Goal: Use online tool/utility: Utilize a website feature to perform a specific function

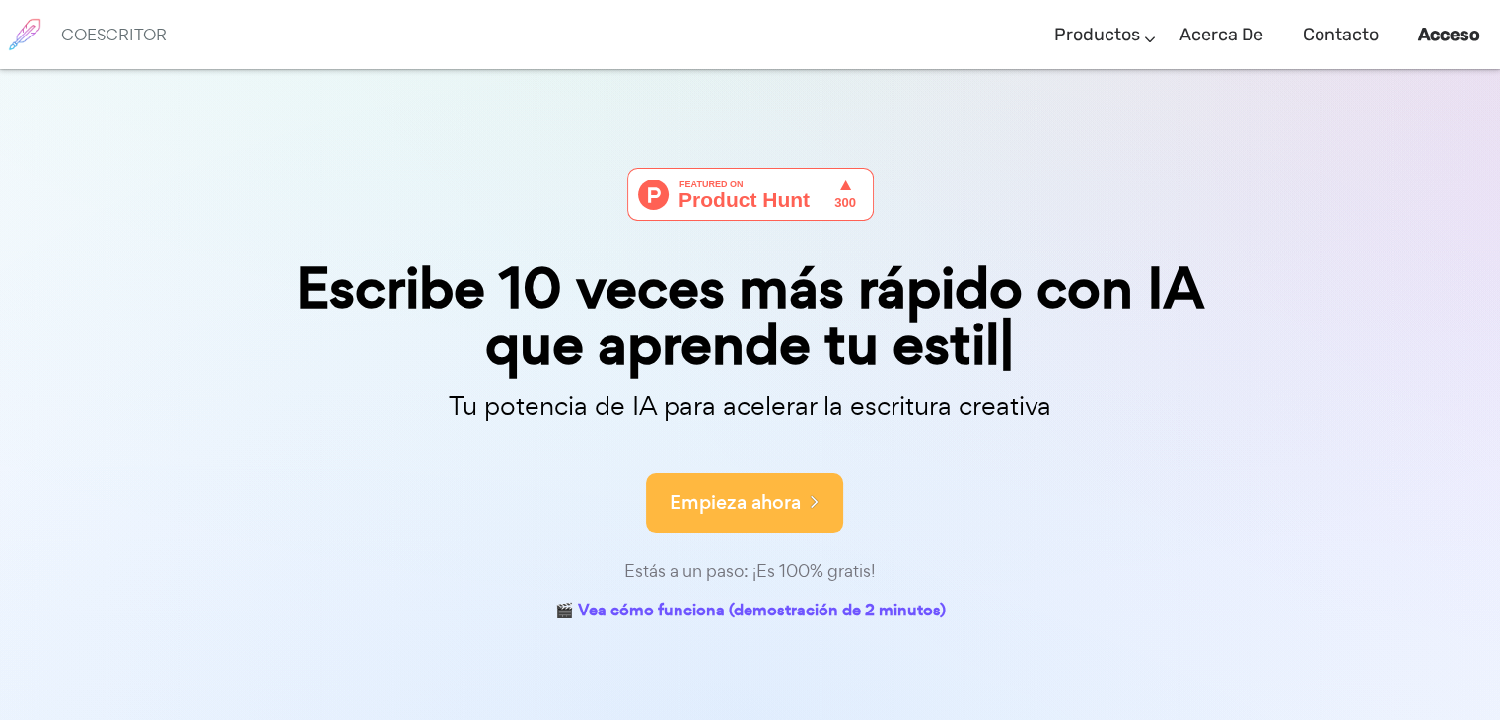
click at [788, 495] on font "Empieza ahora" at bounding box center [735, 502] width 131 height 27
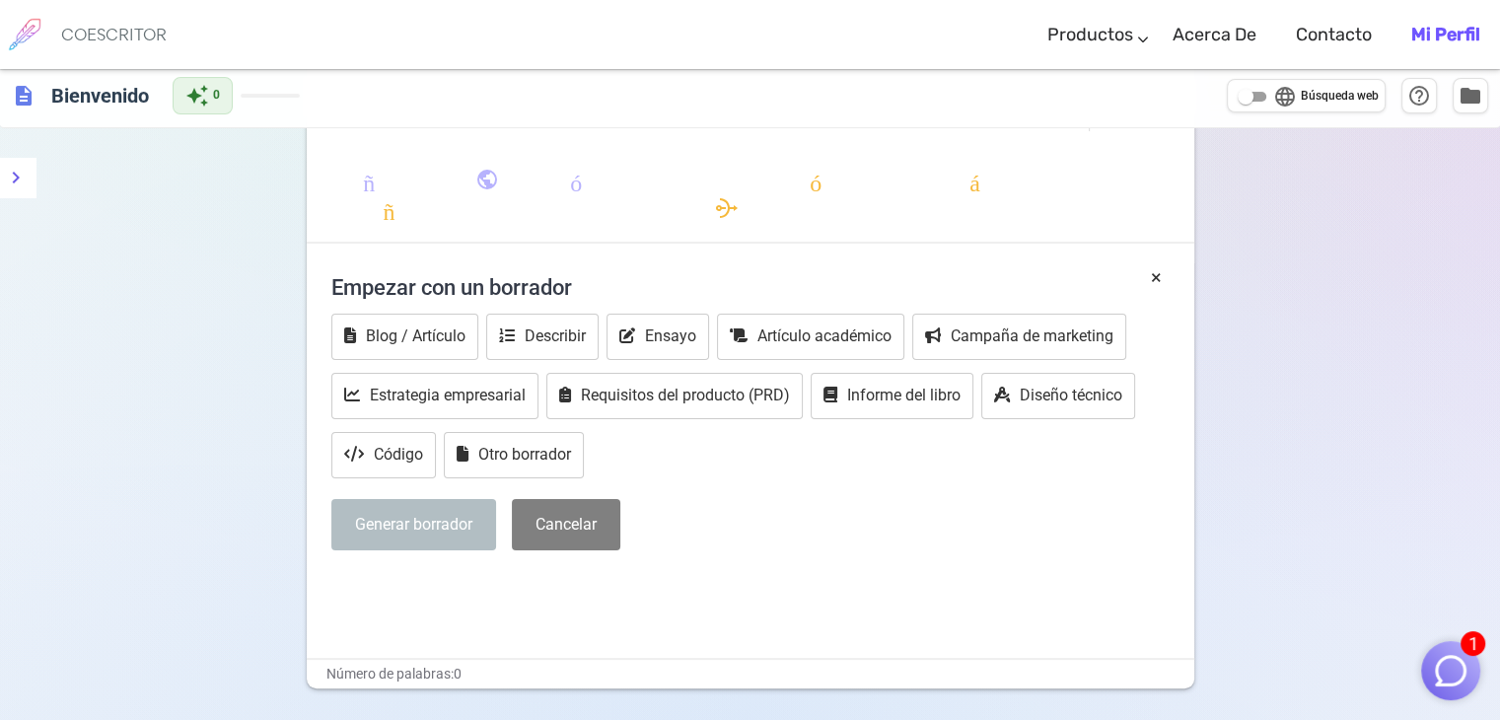
scroll to position [296, 0]
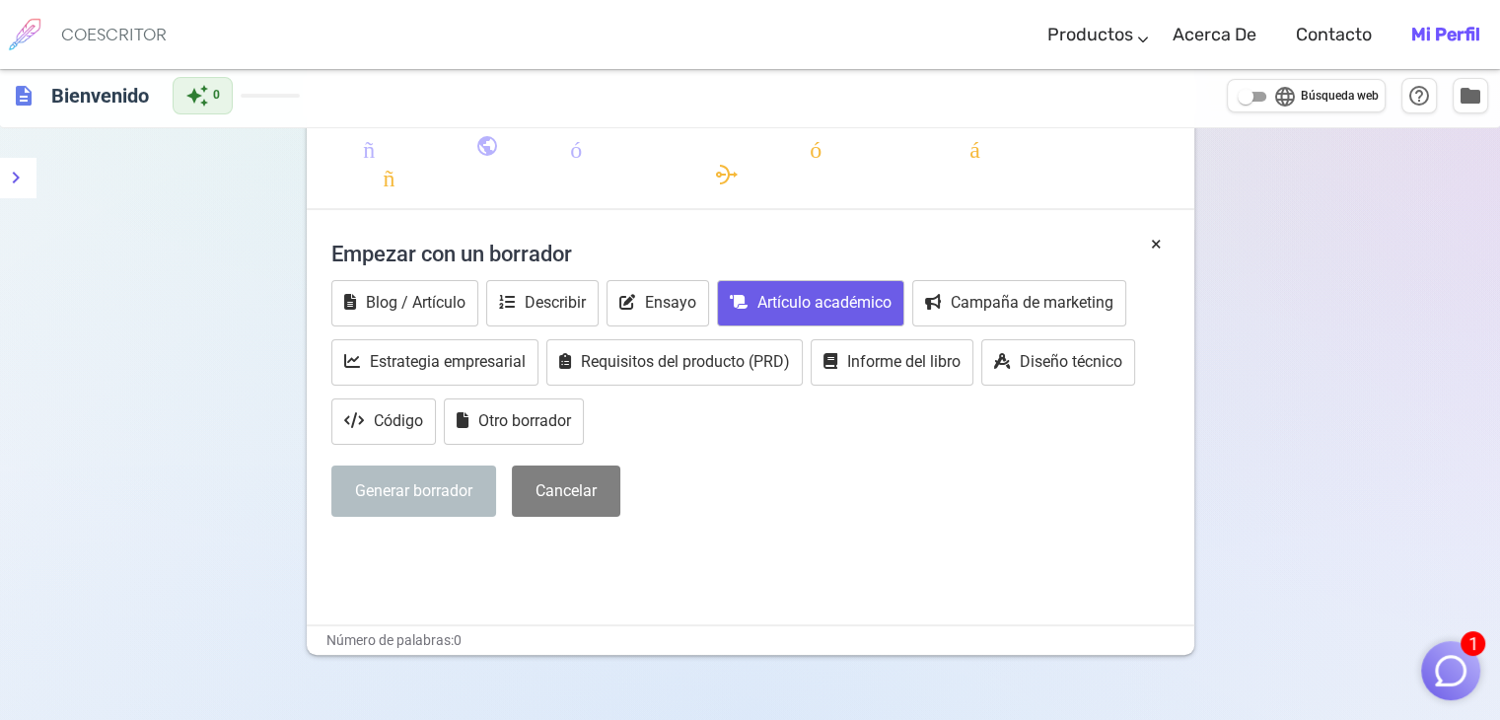
click at [810, 300] on font "Artículo académico" at bounding box center [824, 302] width 134 height 19
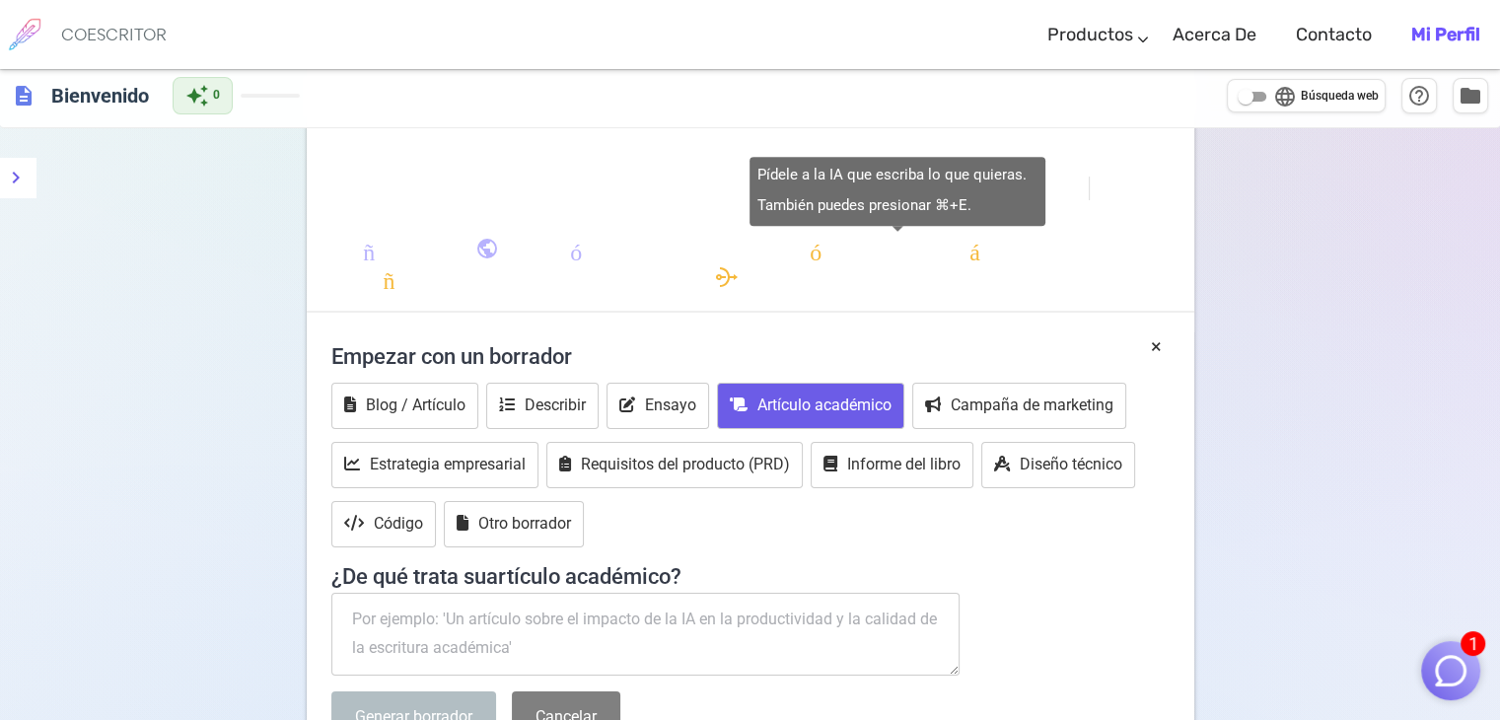
scroll to position [197, 0]
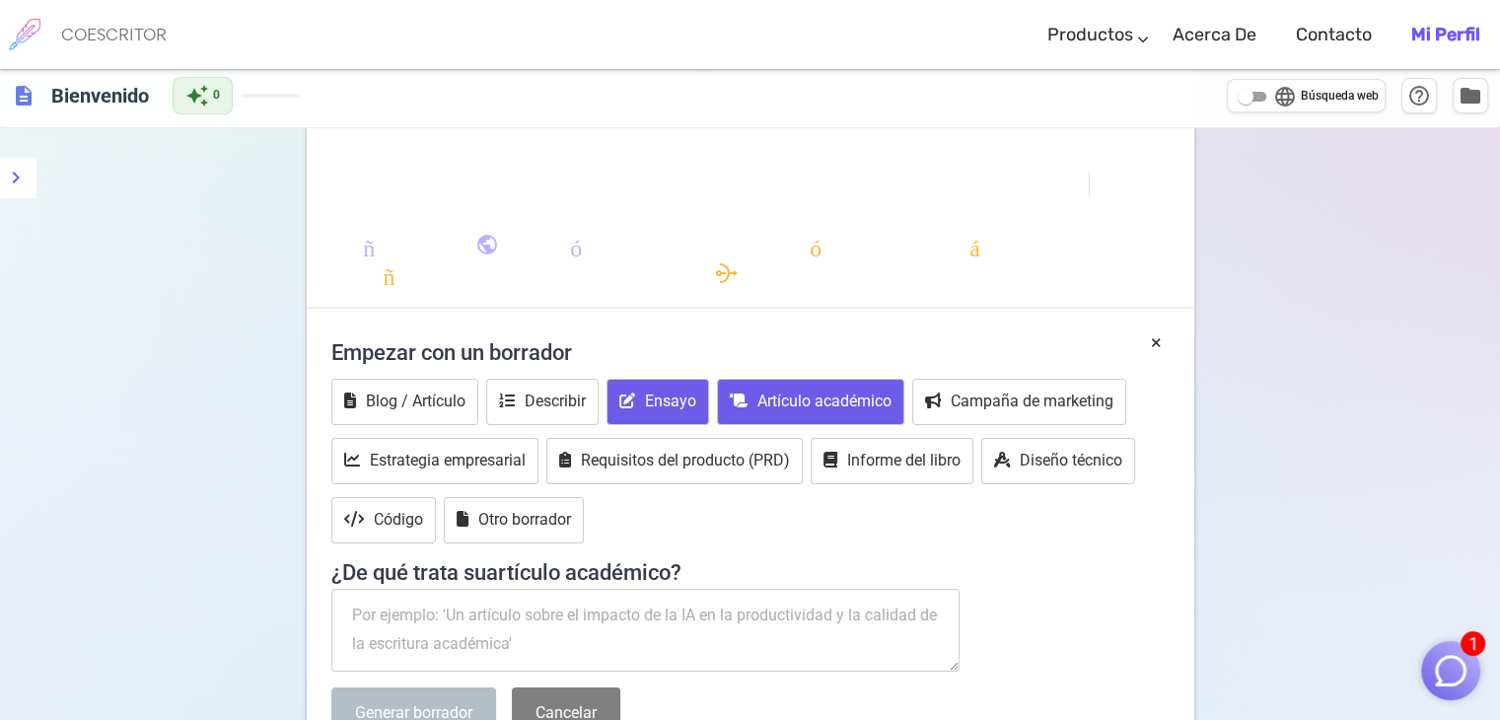
click at [680, 407] on font "Ensayo" at bounding box center [670, 400] width 51 height 19
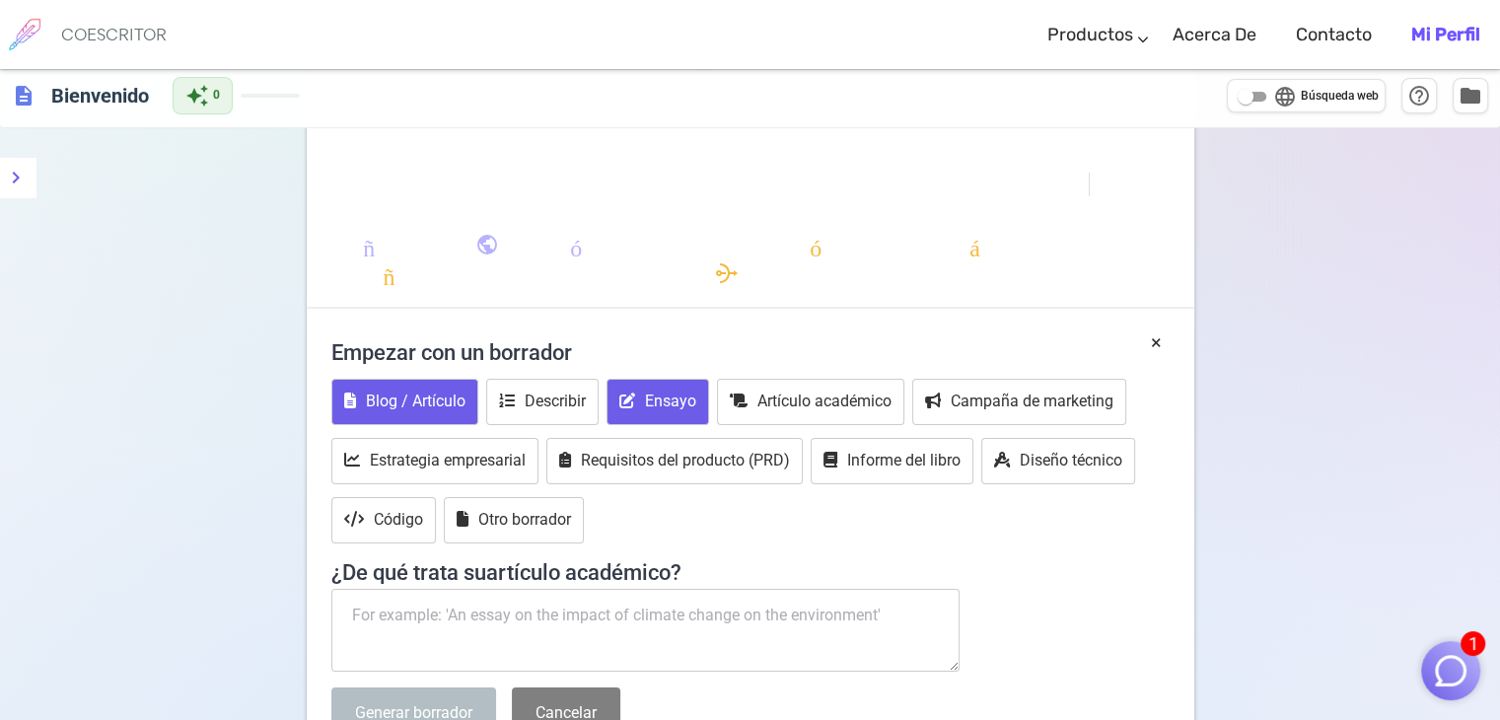
click at [431, 403] on font "Blog / Artículo" at bounding box center [416, 400] width 100 height 19
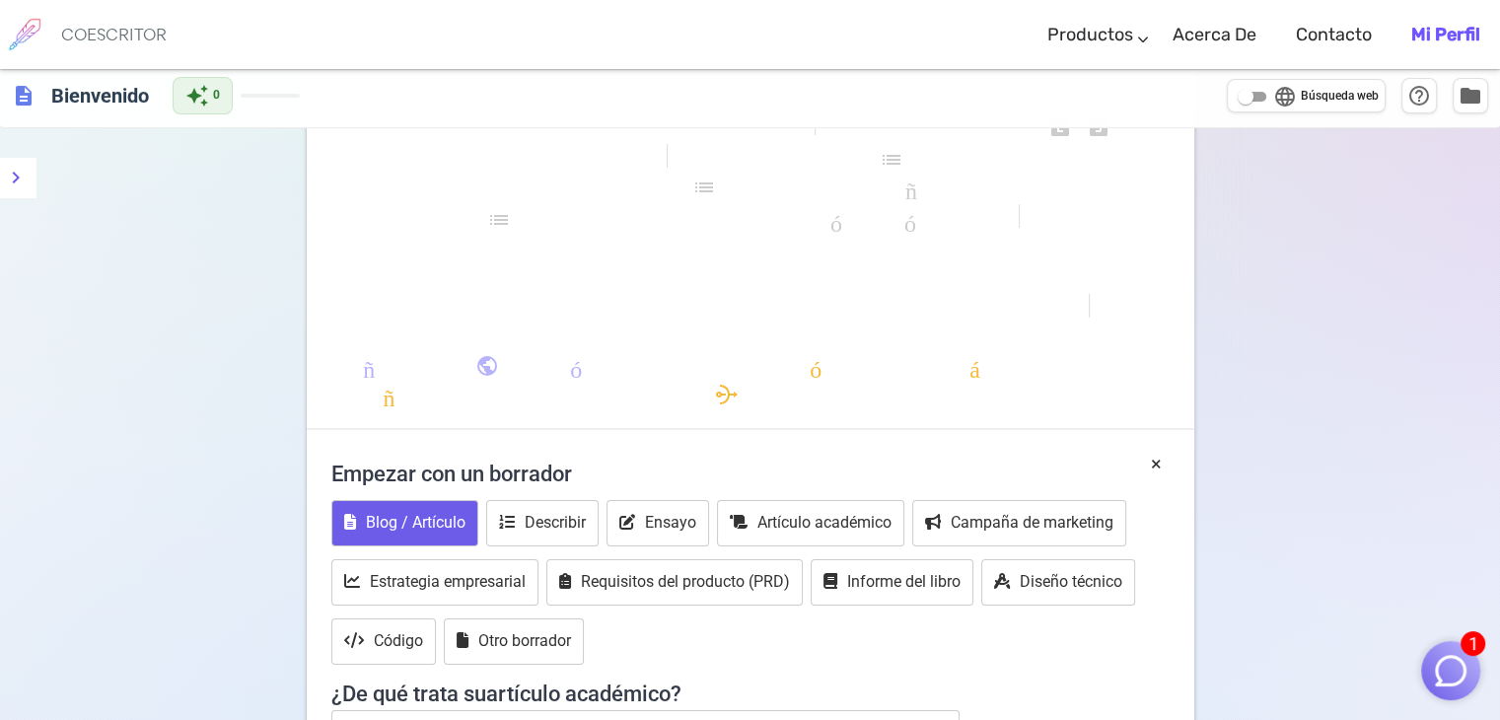
scroll to position [0, 0]
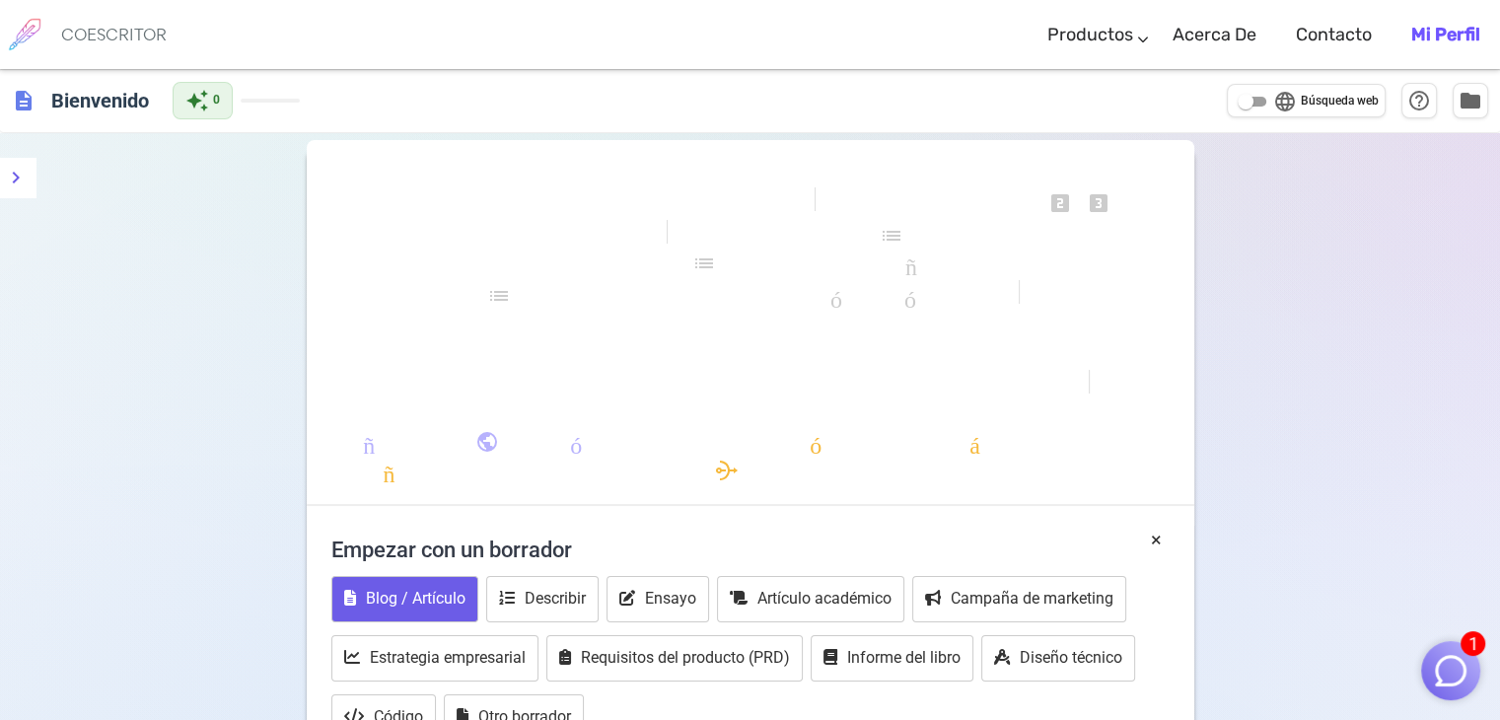
click at [465, 270] on div "formato_negrita formato_cursiva formato_subrayado se ve_uno looks_two looks_3 f…" at bounding box center [750, 332] width 887 height 348
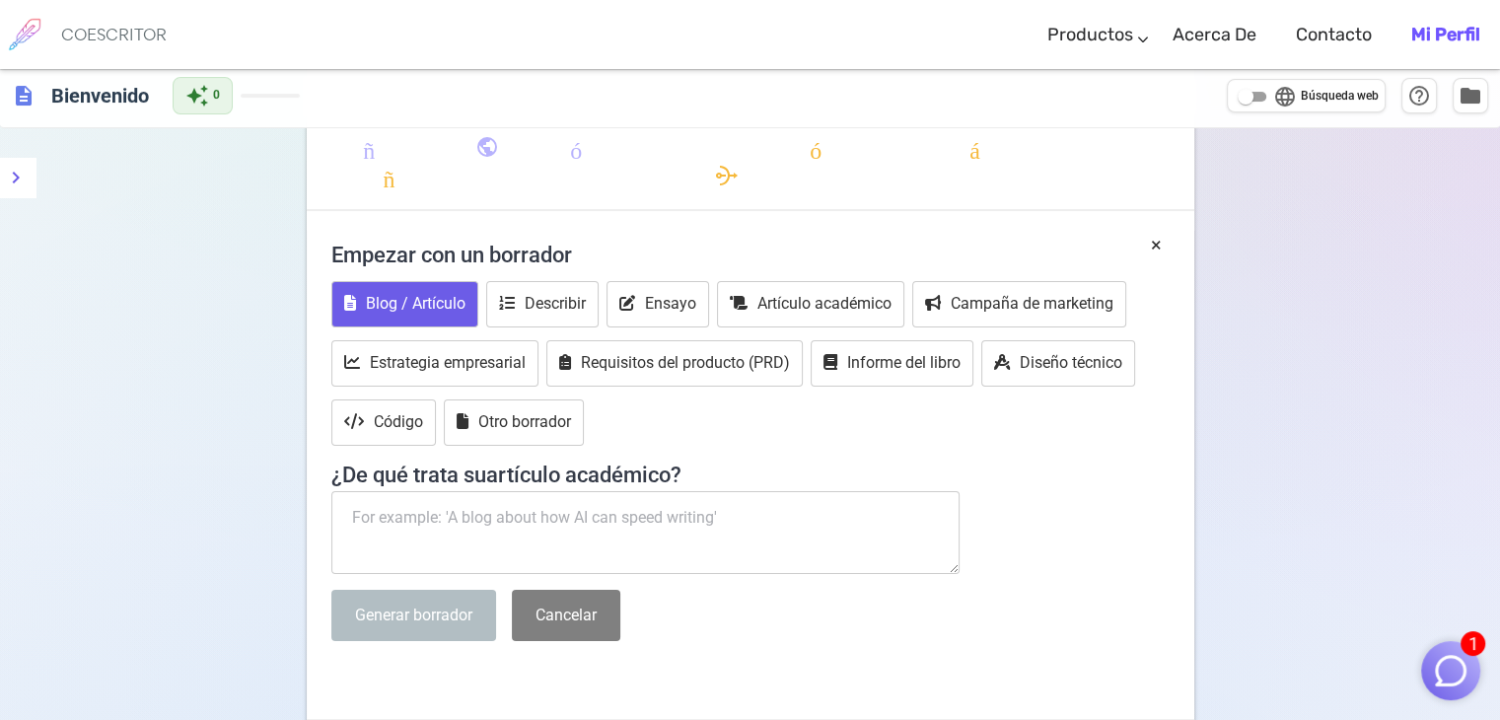
scroll to position [296, 0]
click at [427, 525] on textarea at bounding box center [645, 531] width 629 height 83
click at [352, 522] on textarea at bounding box center [645, 531] width 629 height 83
paste textarea " ¿Cuál sería su propuesta para realizar procesos efectivos de contratación de …"
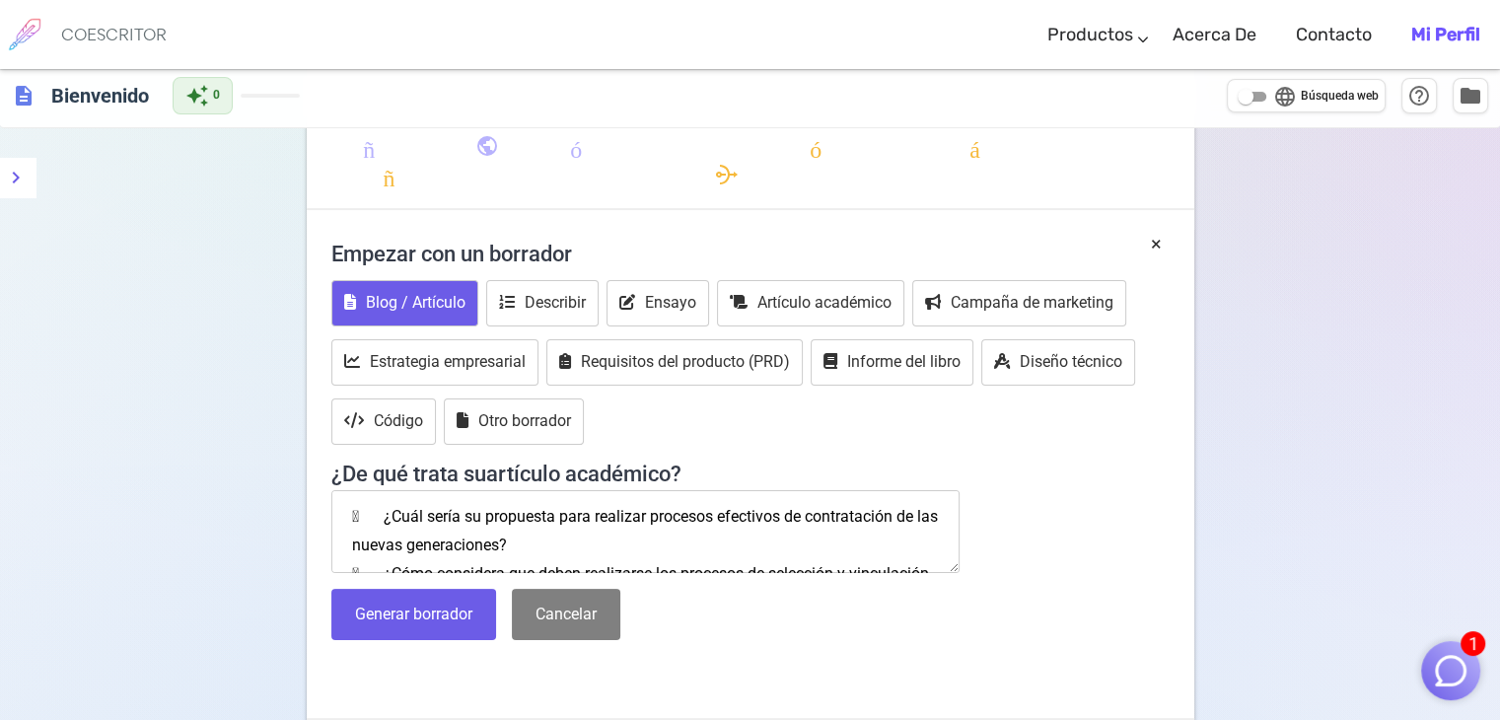
scroll to position [181, 0]
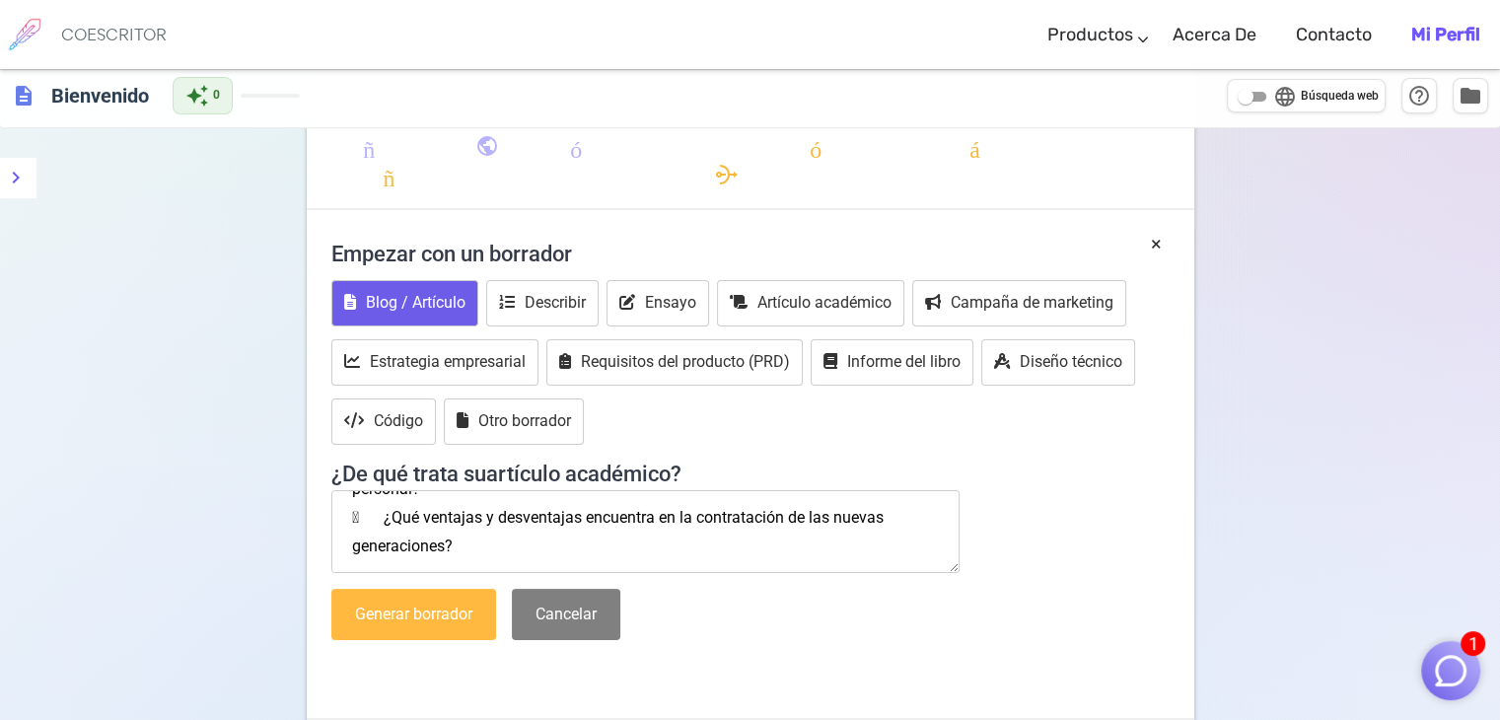
type textarea " ¿Cuál sería su propuesta para realizar procesos efectivos de contratación de …"
click at [419, 608] on font "Generar borrador" at bounding box center [413, 613] width 117 height 19
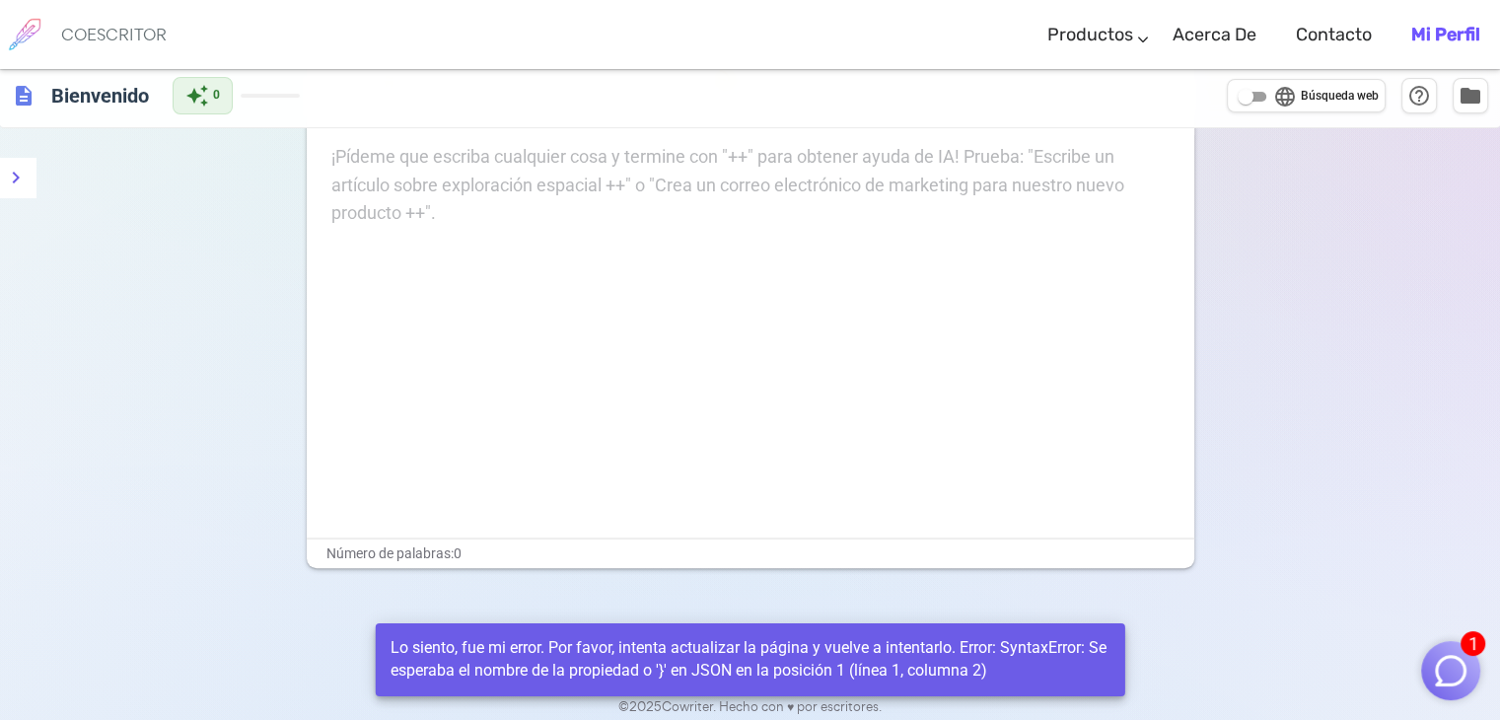
scroll to position [396, 0]
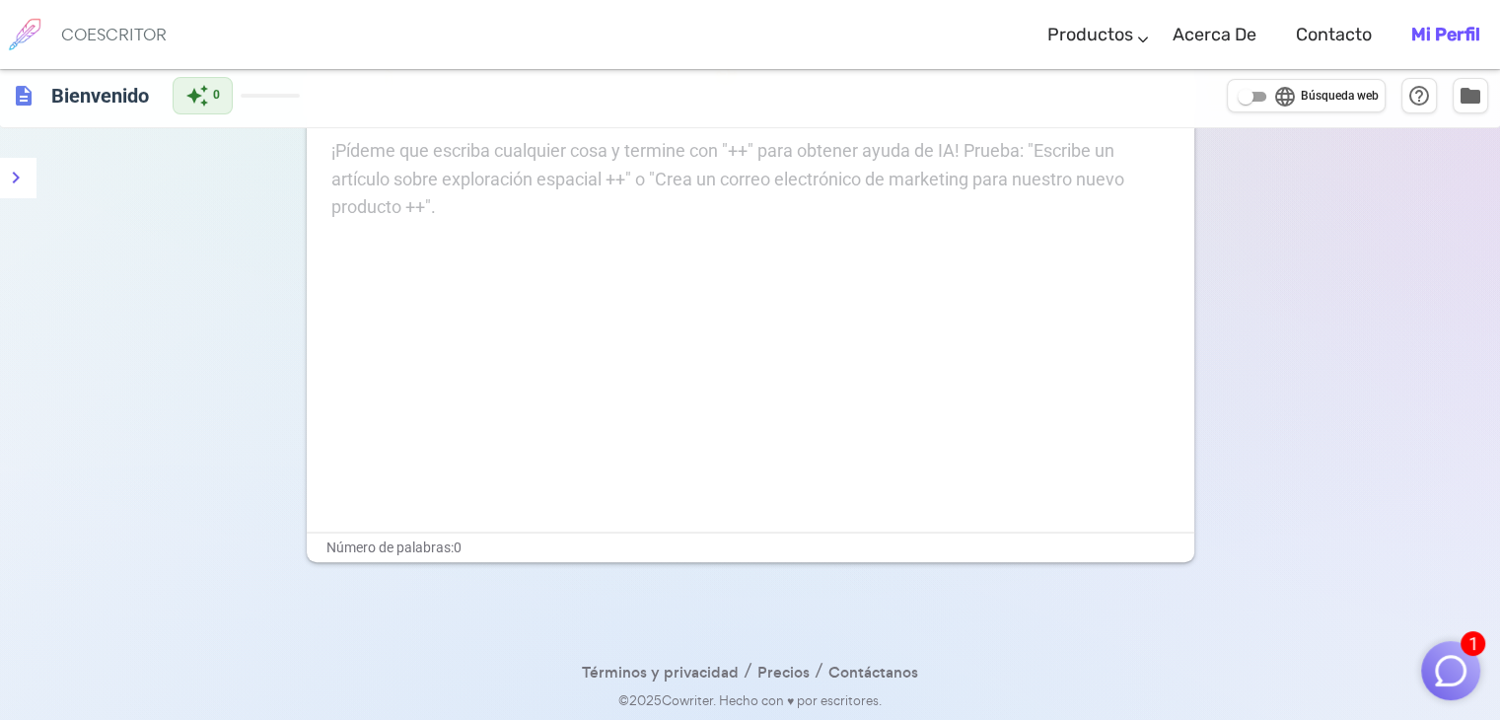
click at [446, 415] on div "¡Pídeme que escriba cualquier cosa y termine con "++" para obtener ayuda de IA!…" at bounding box center [750, 334] width 887 height 394
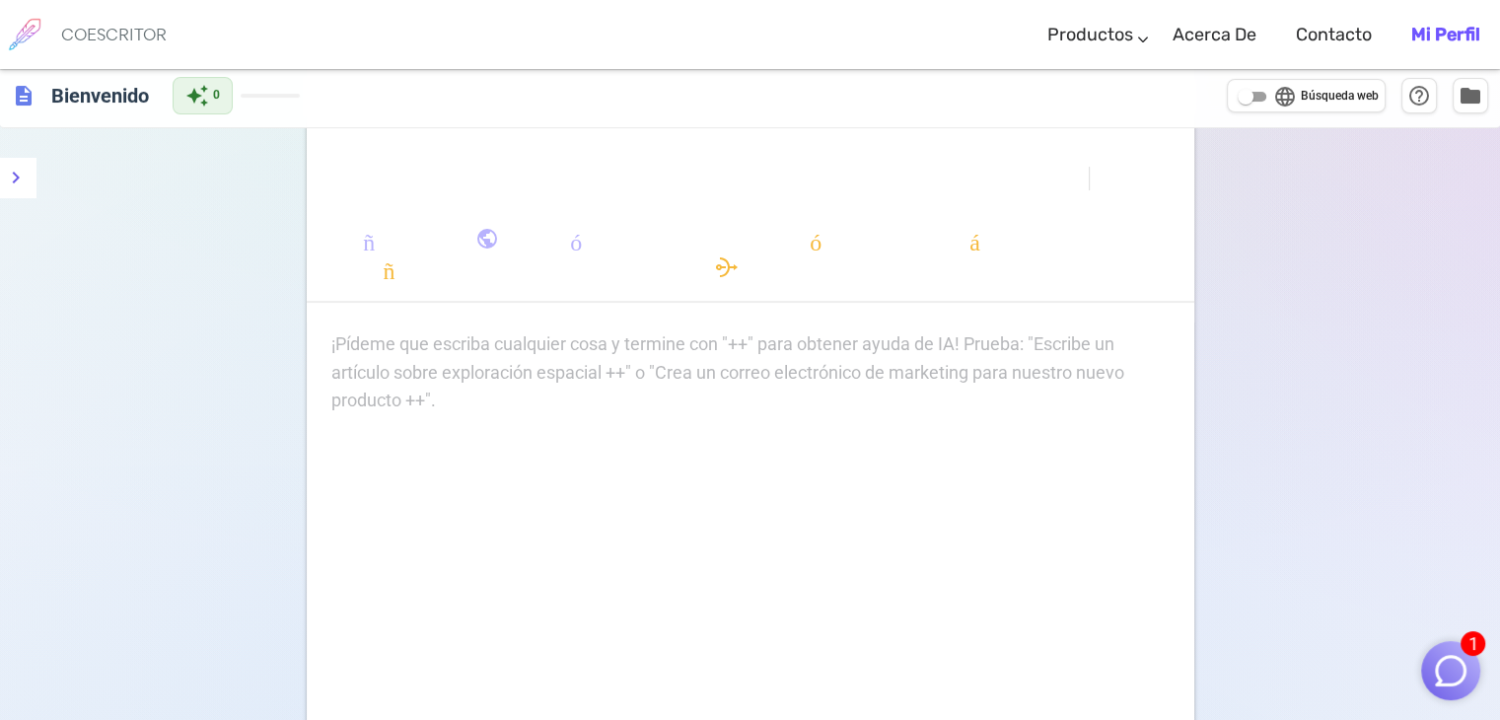
scroll to position [199, 0]
click at [665, 407] on div "¡Pídeme que escriba cualquier cosa y termine con "++" para obtener ayuda de IA!…" at bounding box center [750, 376] width 838 height 85
click at [16, 177] on icon "menú" at bounding box center [16, 178] width 24 height 24
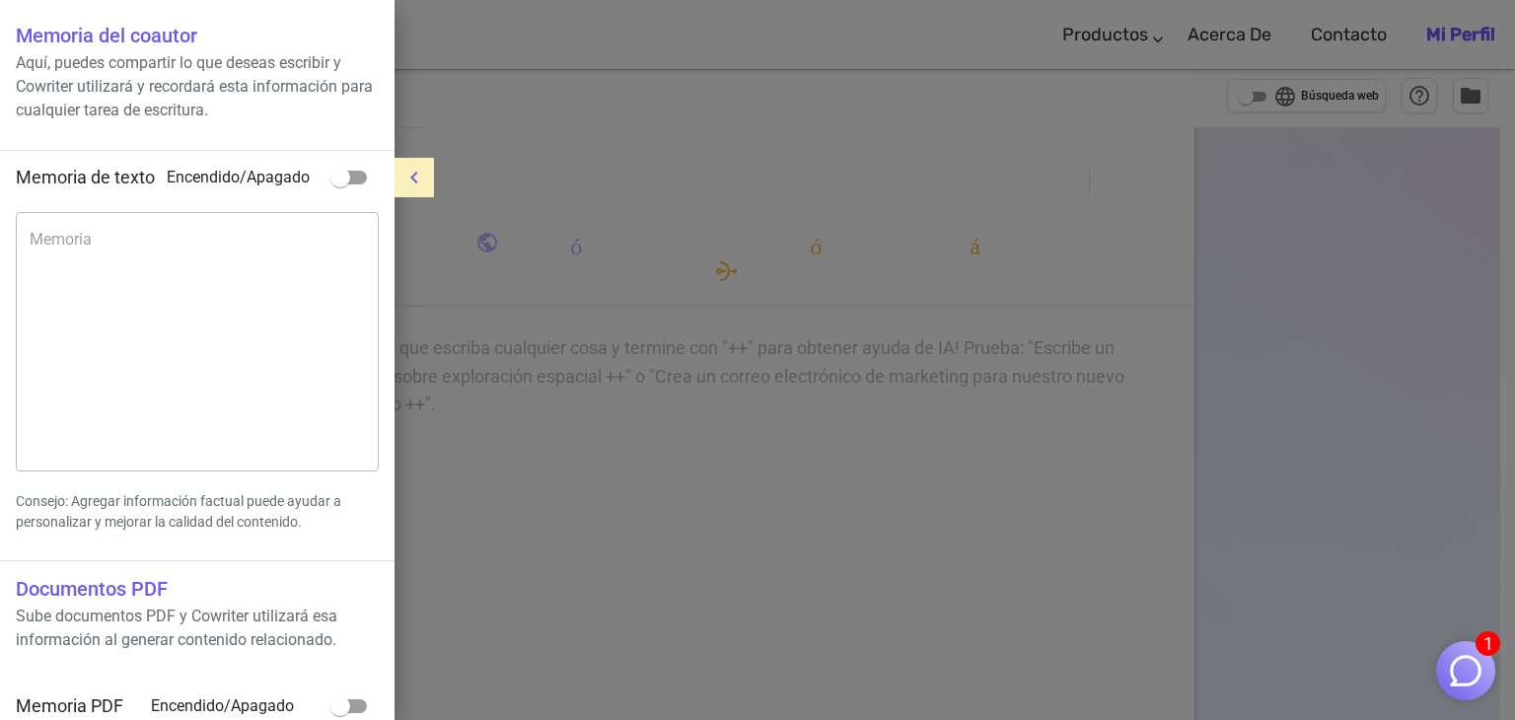
click at [418, 178] on icon "menú" at bounding box center [414, 178] width 24 height 24
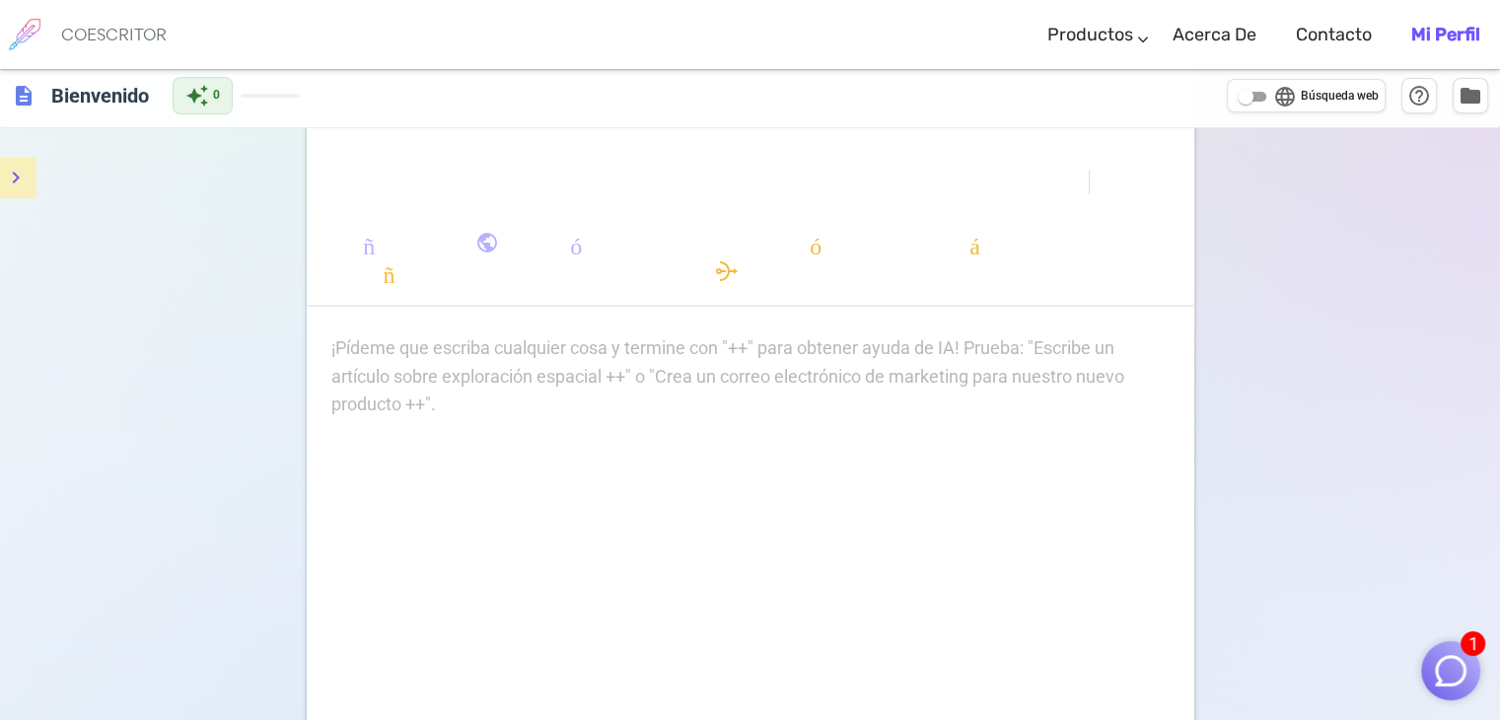
click at [563, 181] on font "formato_alinear_a_la_derecha" at bounding box center [749, 187] width 663 height 24
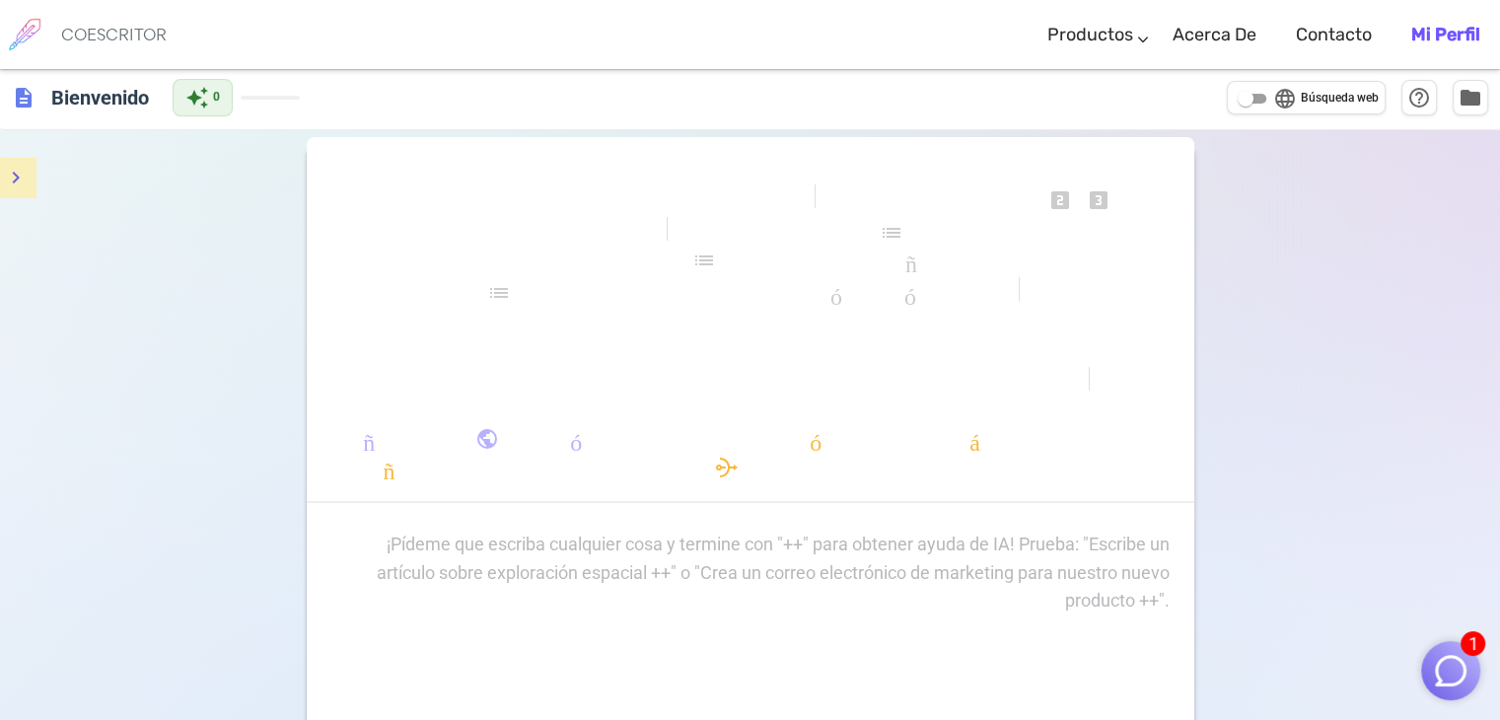
scroll to position [0, 0]
